Goal: Task Accomplishment & Management: Complete application form

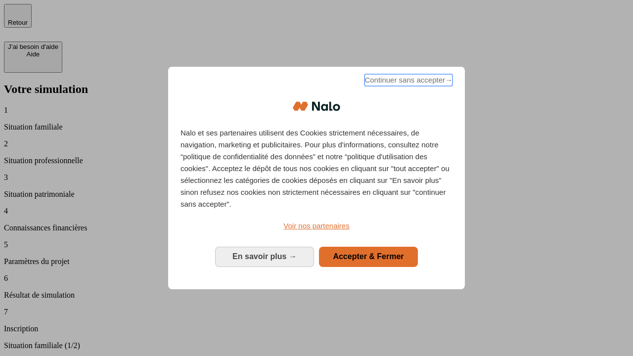
click at [408, 82] on span "Continuer sans accepter →" at bounding box center [409, 80] width 88 height 12
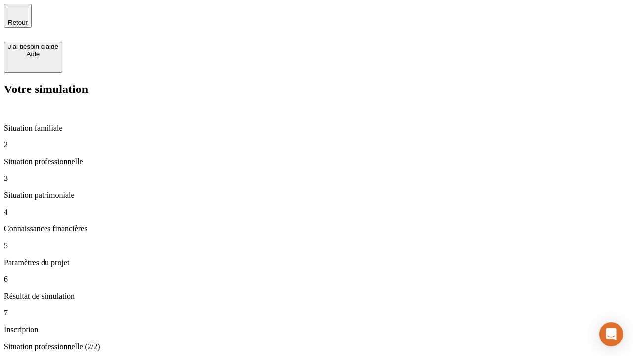
type input "30 000"
type input "1 000"
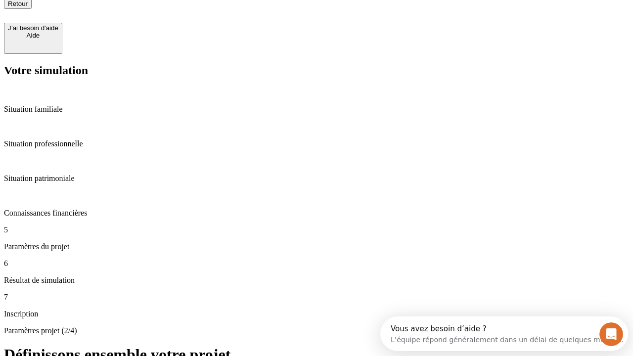
type input "65"
type input "5 000"
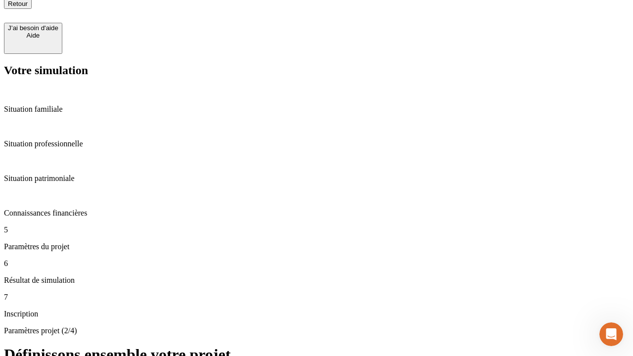
type input "640"
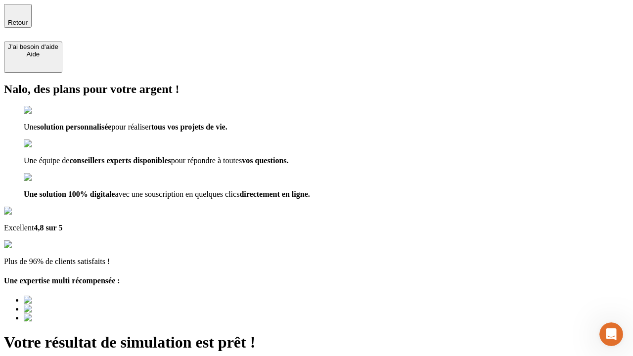
type input "[EMAIL_ADDRESS][DOMAIN_NAME]"
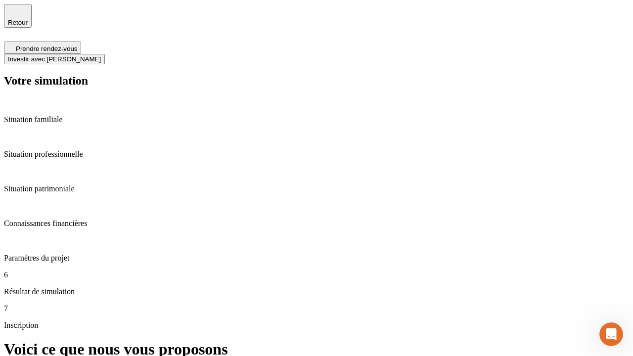
click at [101, 55] on span "Investir avec [PERSON_NAME]" at bounding box center [54, 58] width 93 height 7
